Goal: Check status: Check status

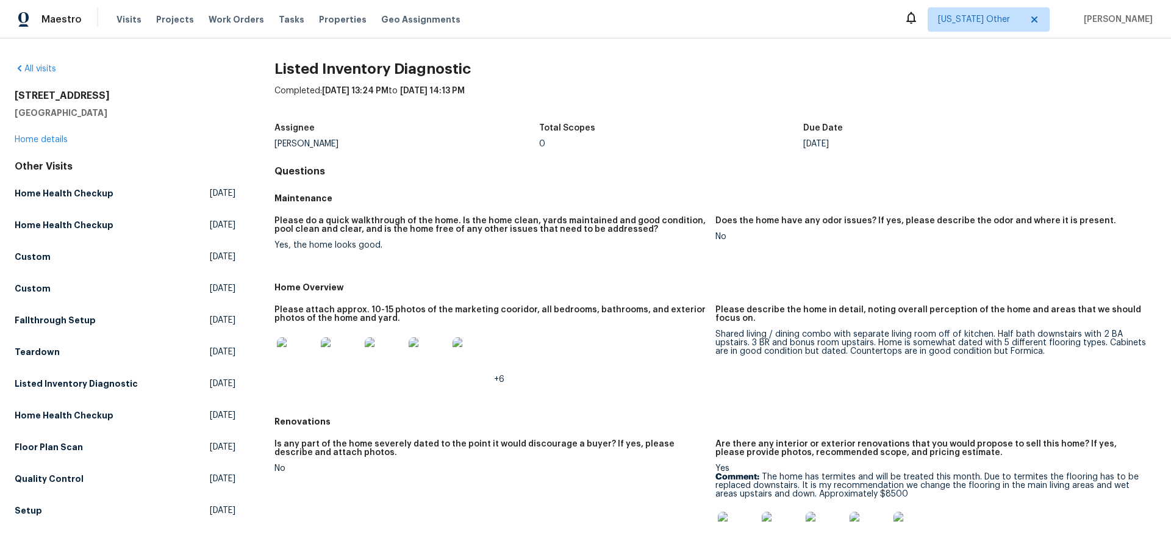
click at [511, 343] on div "+6" at bounding box center [489, 357] width 431 height 54
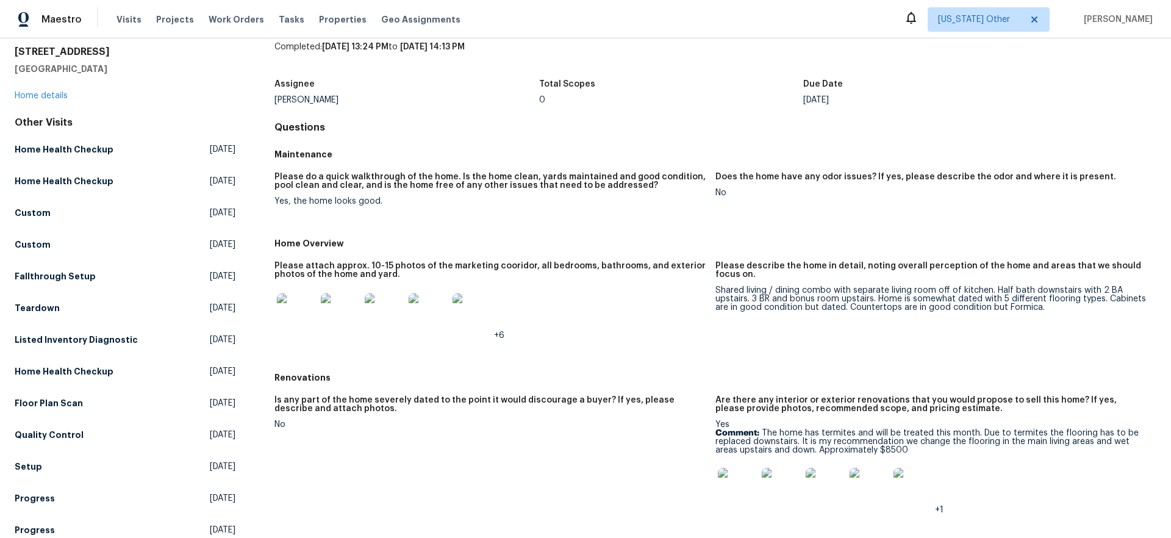
scroll to position [95, 0]
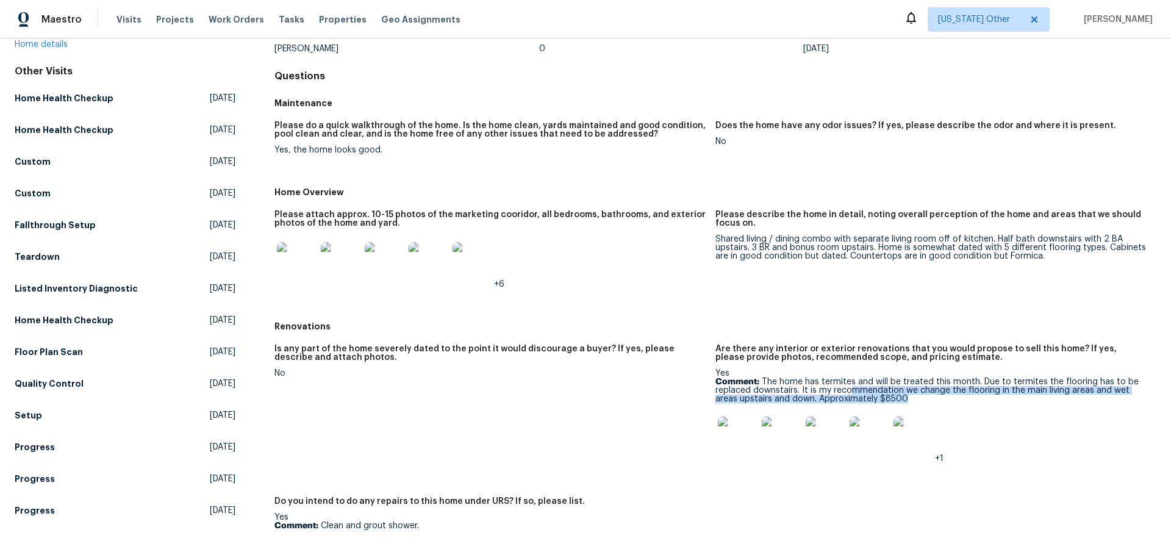
drag, startPoint x: 847, startPoint y: 389, endPoint x: 912, endPoint y: 403, distance: 66.0
click at [911, 398] on p "Comment: The home has termites and will be treated this month. Due to termites …" at bounding box center [930, 391] width 431 height 26
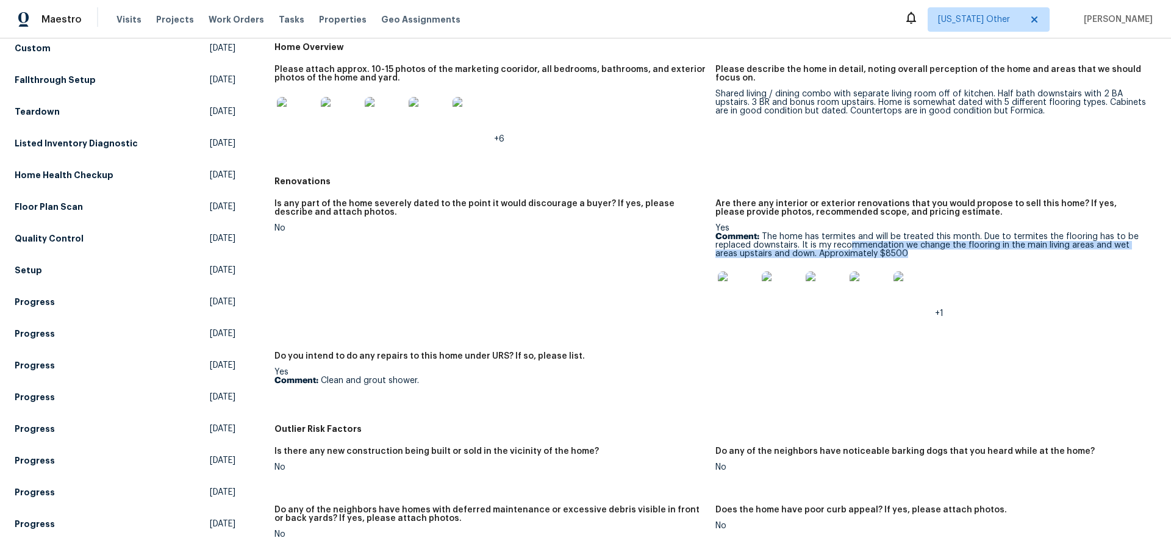
scroll to position [212, 0]
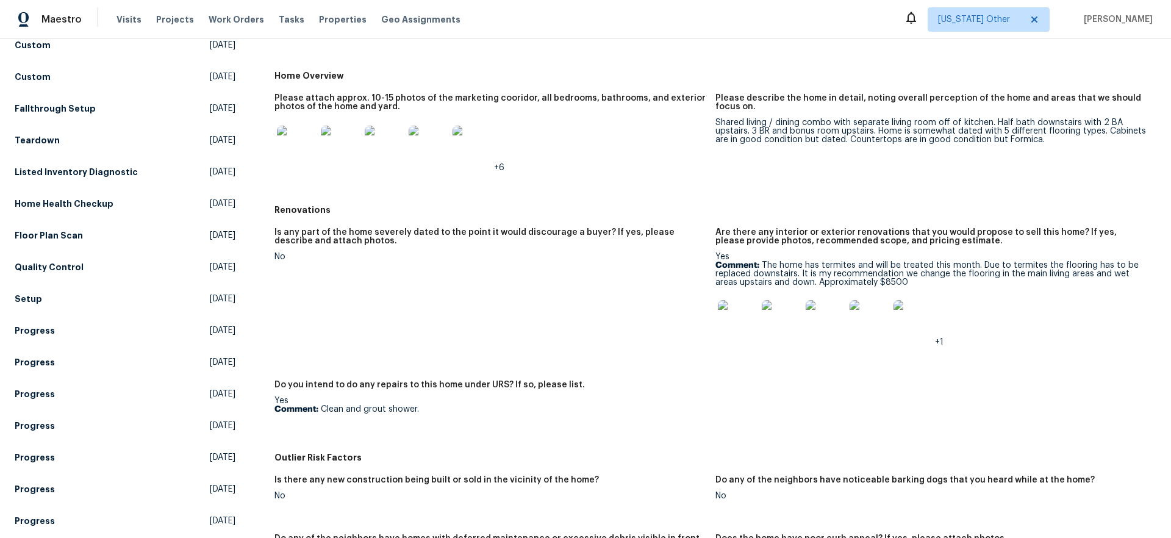
click at [897, 283] on p "Comment: The home has termites and will be treated this month. Due to termites …" at bounding box center [930, 274] width 431 height 26
click at [748, 323] on img at bounding box center [737, 319] width 39 height 39
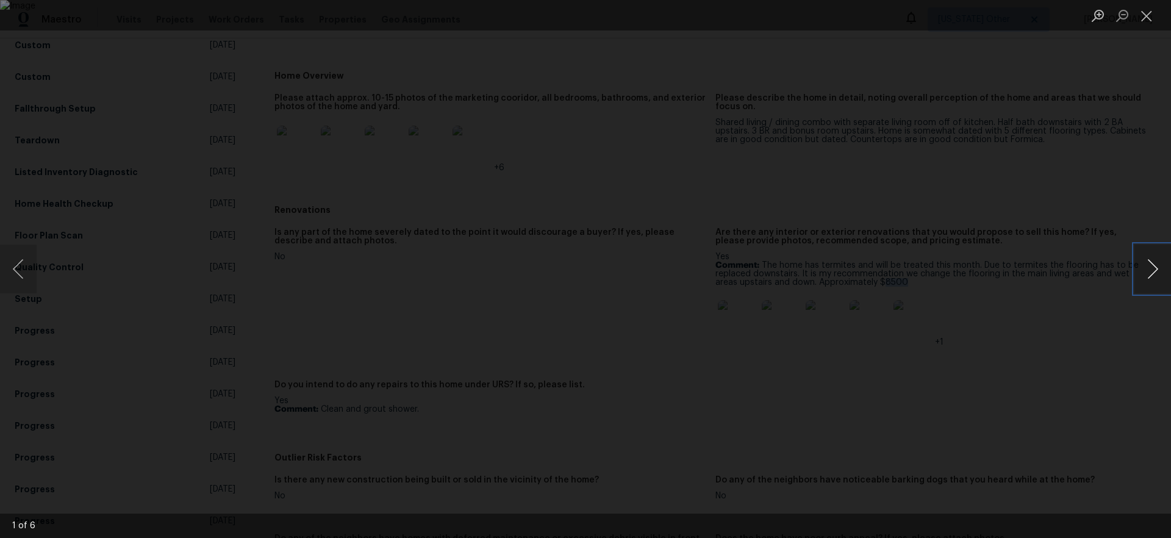
click at [1148, 274] on button "Next image" at bounding box center [1152, 269] width 37 height 49
click at [1150, 274] on button "Next image" at bounding box center [1152, 269] width 37 height 49
click at [1149, 277] on button "Next image" at bounding box center [1152, 269] width 37 height 49
click at [1149, 276] on button "Next image" at bounding box center [1152, 269] width 37 height 49
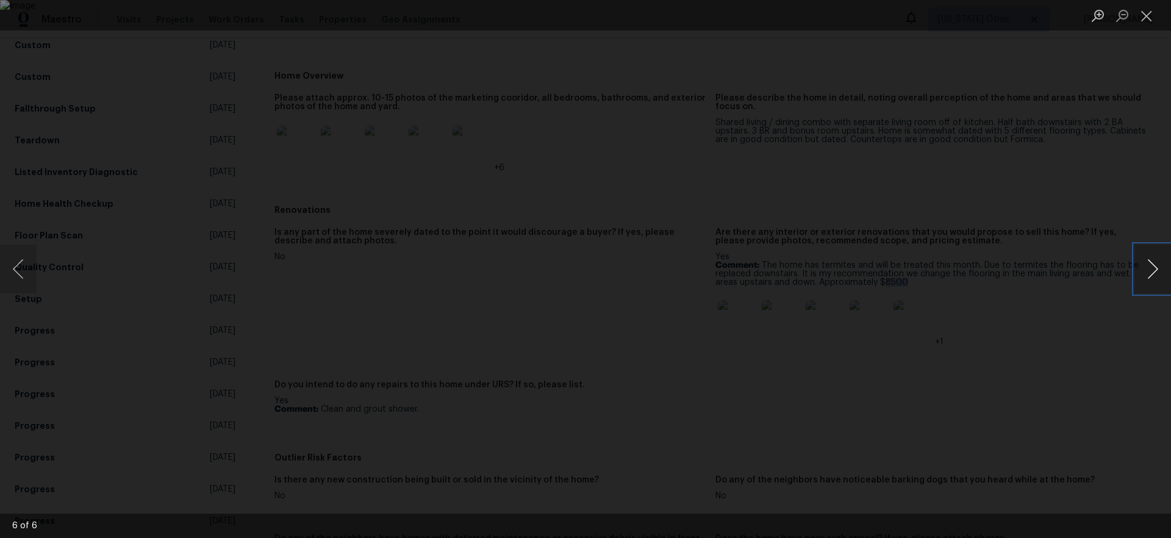
click at [1149, 276] on button "Next image" at bounding box center [1152, 269] width 37 height 49
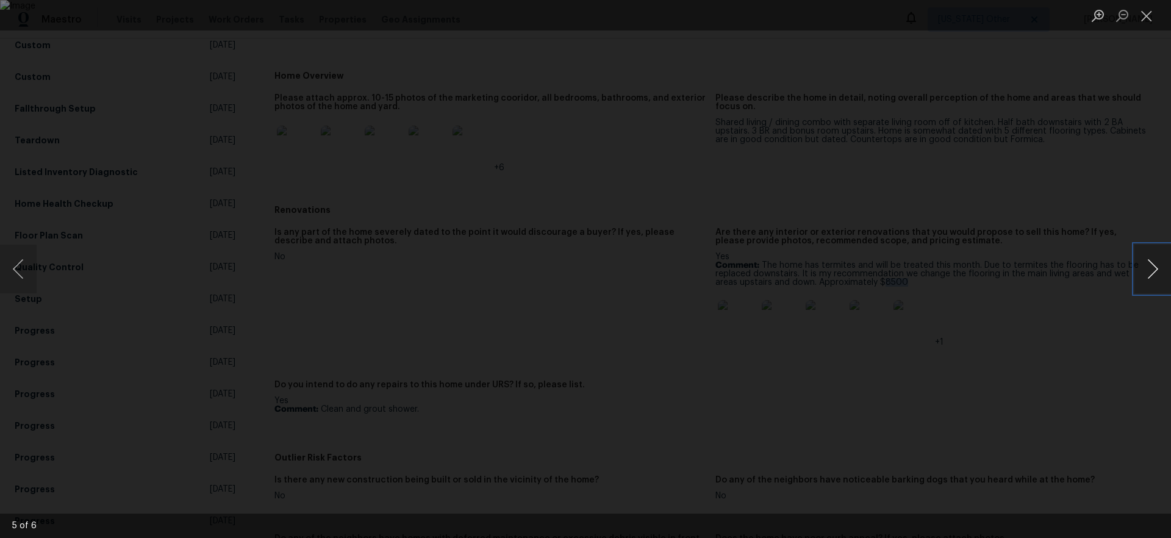
click at [1148, 277] on button "Next image" at bounding box center [1152, 269] width 37 height 49
click at [1146, 280] on button "Next image" at bounding box center [1152, 269] width 37 height 49
click at [1145, 282] on button "Next image" at bounding box center [1152, 269] width 37 height 49
drag, startPoint x: 1084, startPoint y: 299, endPoint x: 1083, endPoint y: 290, distance: 9.2
click at [1084, 299] on div "Lightbox" at bounding box center [585, 269] width 1171 height 538
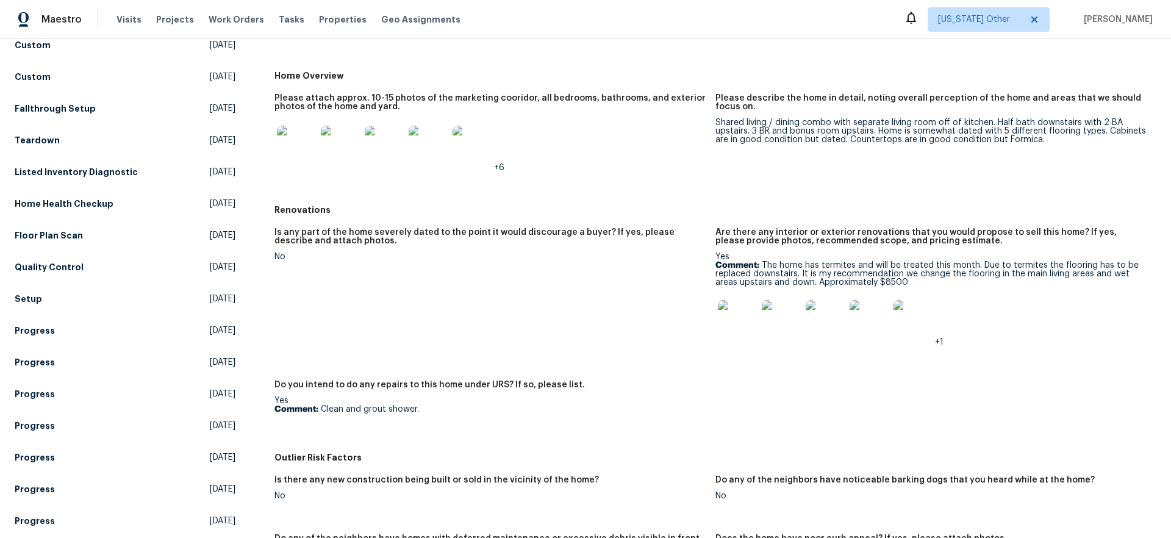
scroll to position [0, 0]
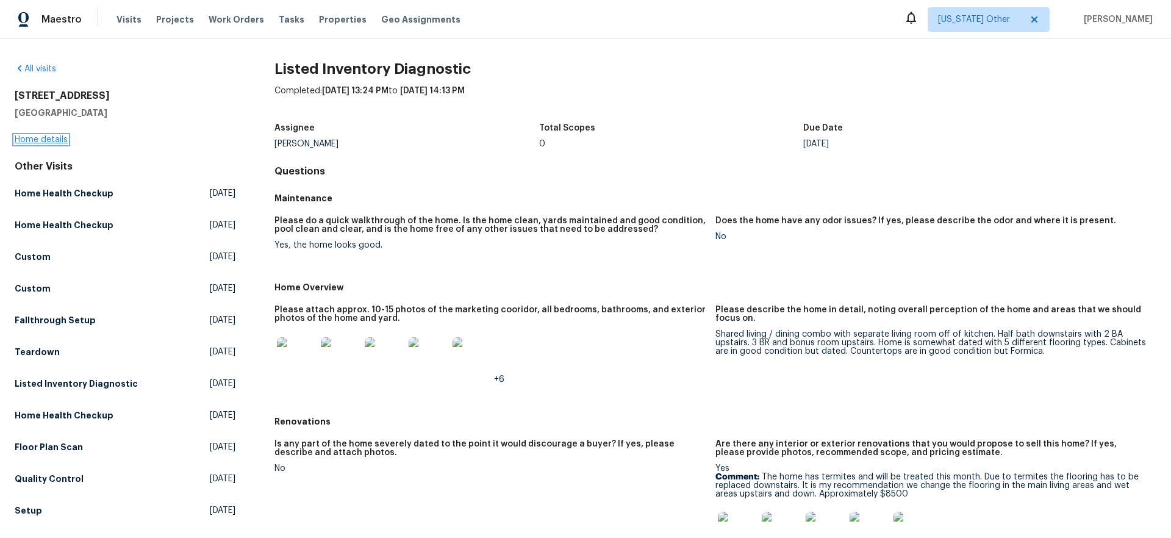
click at [57, 141] on link "Home details" at bounding box center [41, 139] width 53 height 9
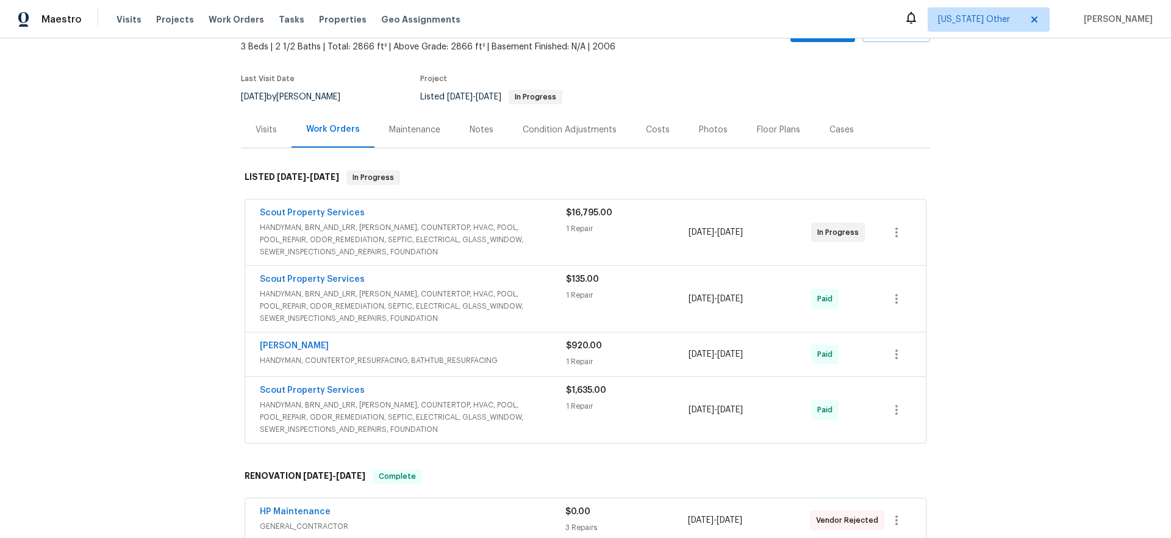
scroll to position [96, 0]
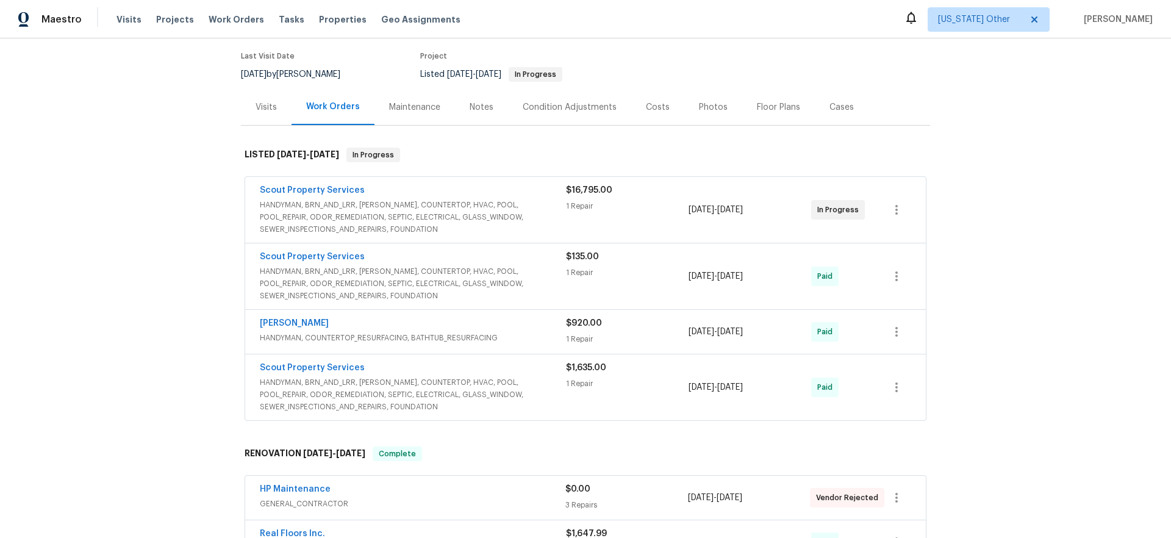
click at [436, 206] on span "HANDYMAN, BRN_AND_LRR, [PERSON_NAME], COUNTERTOP, HVAC, POOL, POOL_REPAIR, ODOR…" at bounding box center [413, 217] width 306 height 37
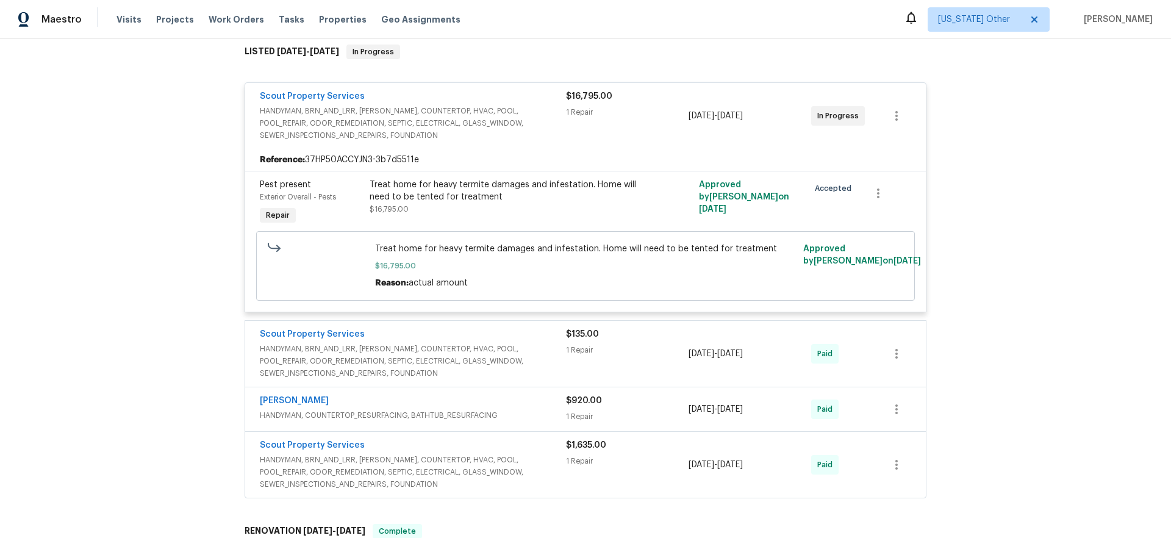
scroll to position [202, 0]
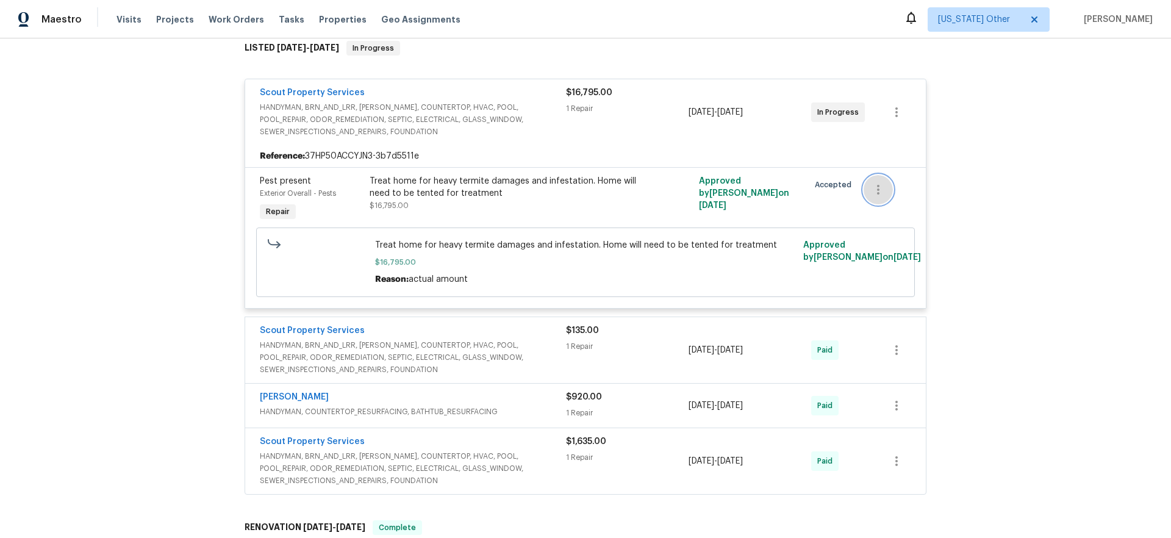
click at [886, 191] on button "button" at bounding box center [878, 189] width 29 height 29
click at [995, 193] on div at bounding box center [585, 269] width 1171 height 538
click at [653, 113] on div "1 Repair" at bounding box center [627, 108] width 123 height 12
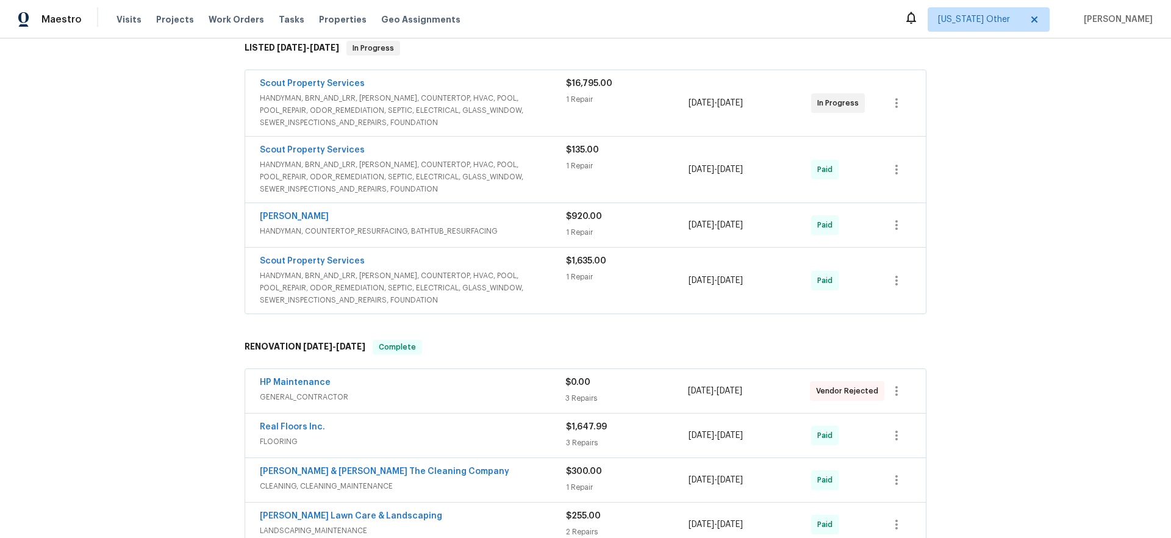
click at [653, 114] on div "$16,795.00 1 Repair" at bounding box center [627, 102] width 123 height 51
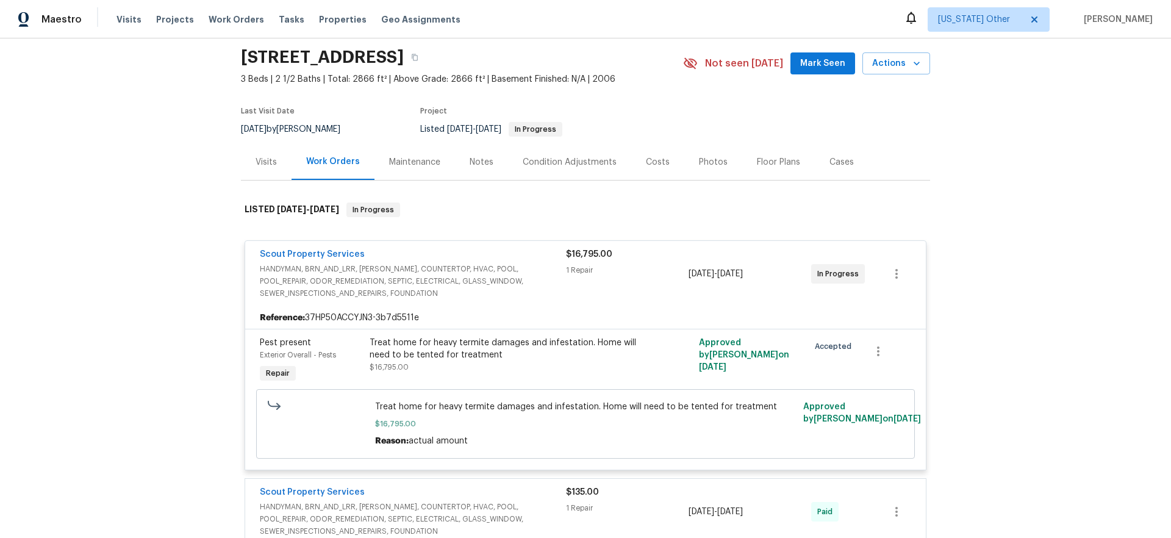
scroll to position [0, 0]
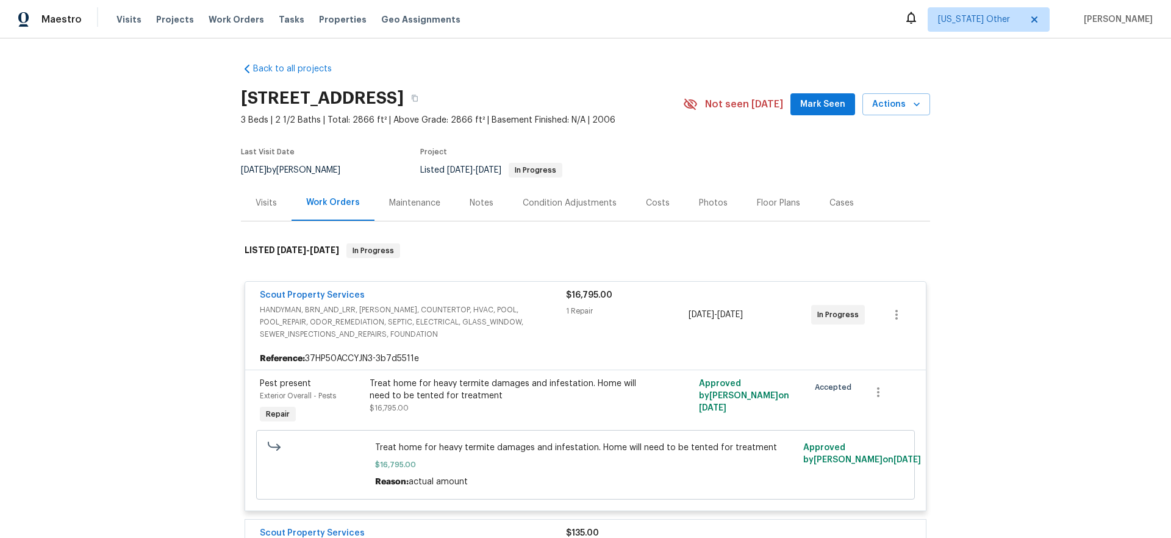
click at [1029, 206] on div "Back to all projects [STREET_ADDRESS] 3 Beds | 2 1/2 Baths | Total: 2866 ft² | …" at bounding box center [585, 287] width 1171 height 499
click at [276, 298] on link "Scout Property Services" at bounding box center [312, 295] width 105 height 9
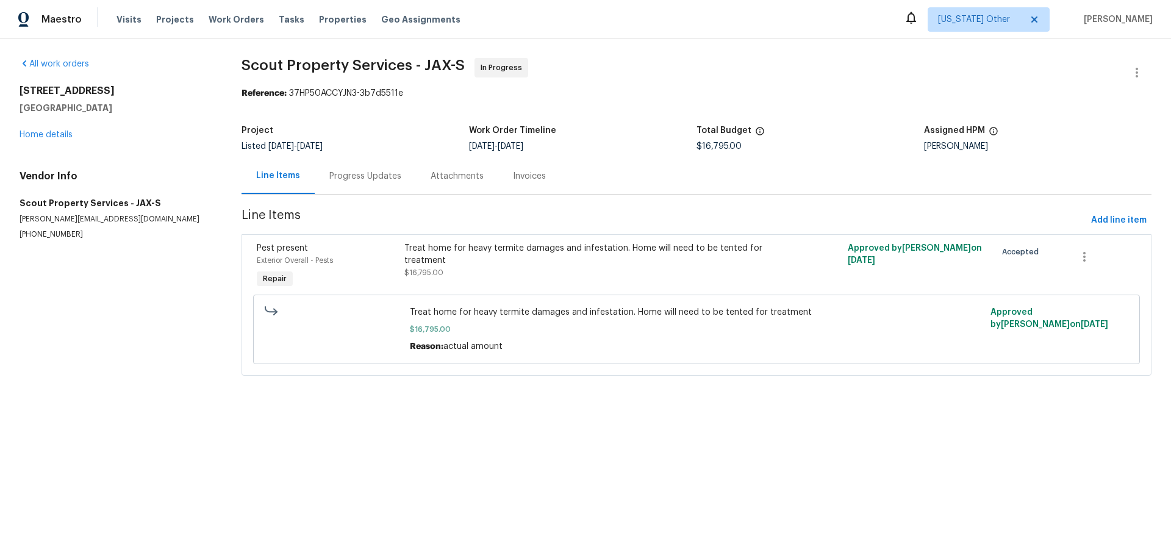
click at [374, 174] on div "Progress Updates" at bounding box center [365, 176] width 72 height 12
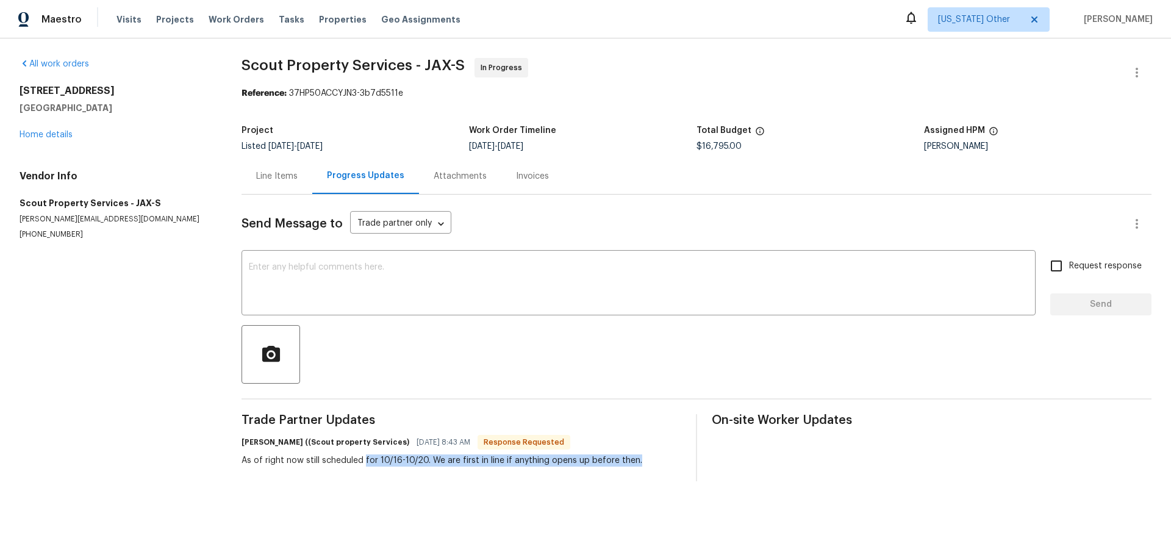
drag, startPoint x: 457, startPoint y: 462, endPoint x: 1055, endPoint y: 473, distance: 598.4
click at [542, 469] on div "Trade Partner Updates [PERSON_NAME] ((Scout property Services) [DATE] 8:43 AM R…" at bounding box center [462, 447] width 440 height 67
click at [447, 177] on div "Attachments" at bounding box center [460, 176] width 53 height 12
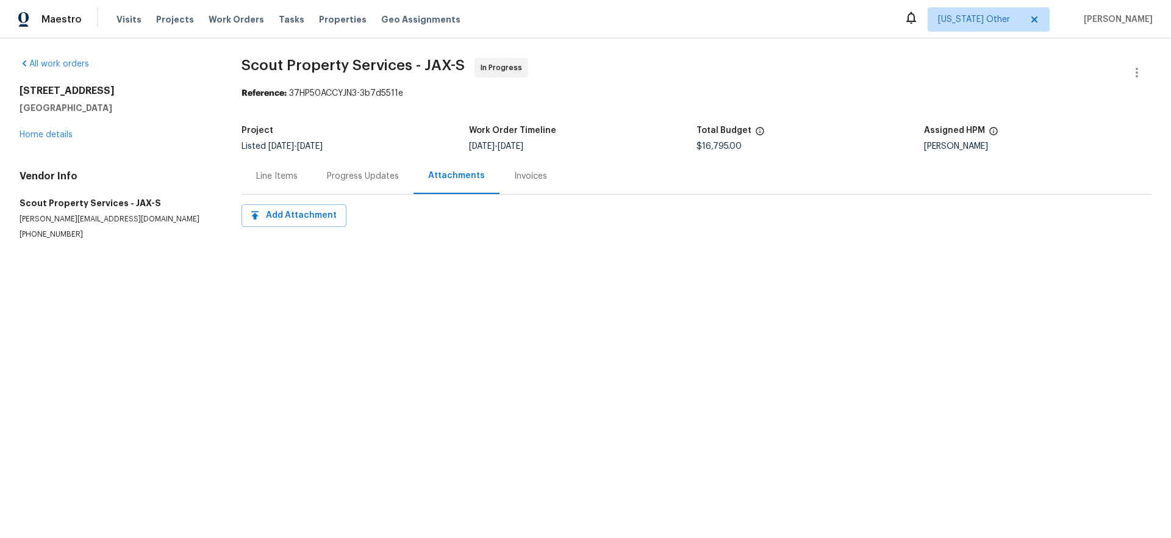
drag, startPoint x: 278, startPoint y: 176, endPoint x: 307, endPoint y: 165, distance: 31.1
click at [278, 176] on div "Line Items" at bounding box center [276, 176] width 41 height 12
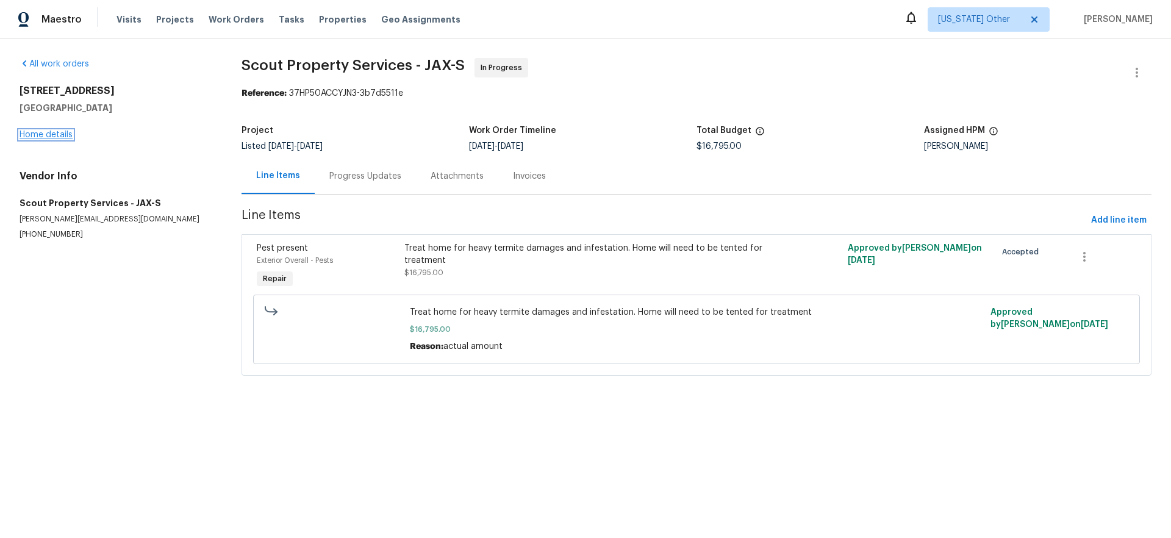
click at [60, 135] on link "Home details" at bounding box center [46, 135] width 53 height 9
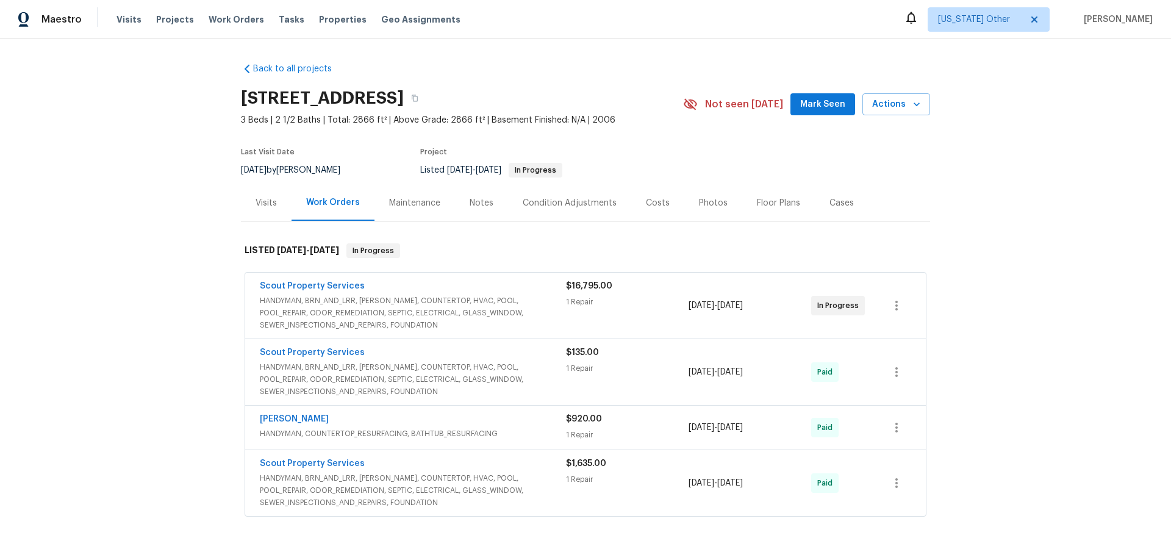
click at [418, 204] on div "Maintenance" at bounding box center [414, 203] width 51 height 12
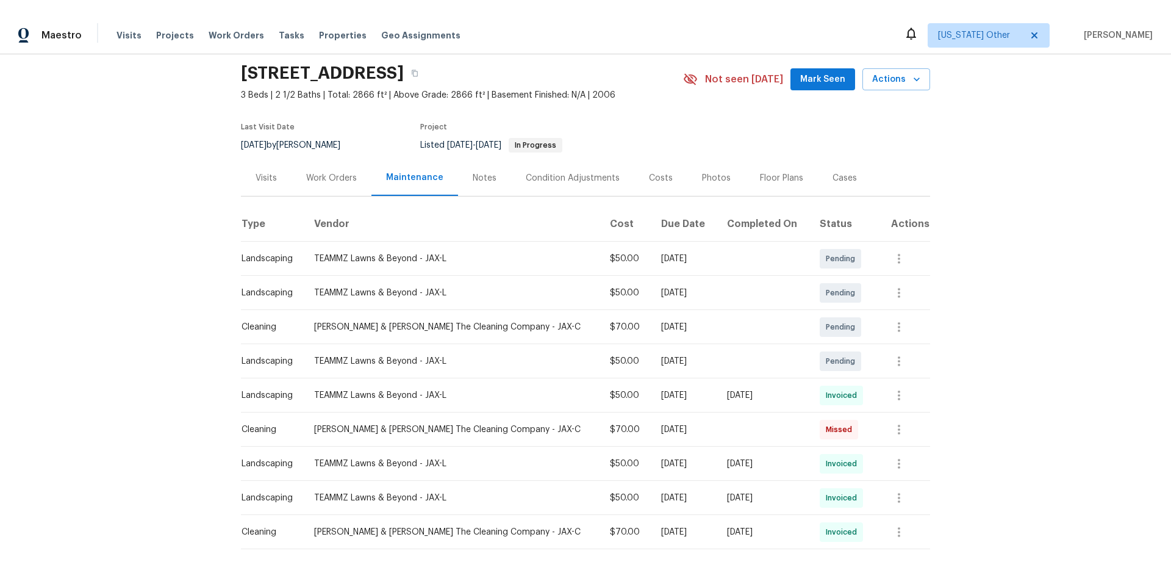
scroll to position [30, 0]
